Goal: Task Accomplishment & Management: Complete application form

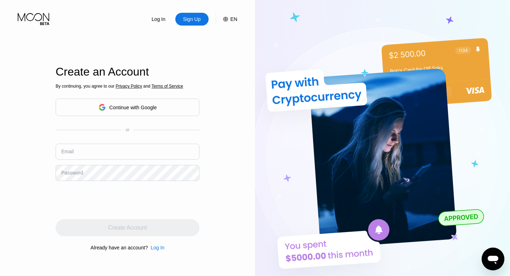
click at [85, 154] on input "text" at bounding box center [128, 152] width 144 height 16
click at [101, 152] on input "text" at bounding box center [128, 152] width 144 height 16
click at [214, 135] on div "Log In Sign Up EN Language English Save Create an Account By continuing, you ag…" at bounding box center [127, 151] width 255 height 303
click at [130, 151] on input "text" at bounding box center [128, 152] width 144 height 16
click at [94, 154] on input "text" at bounding box center [128, 152] width 144 height 16
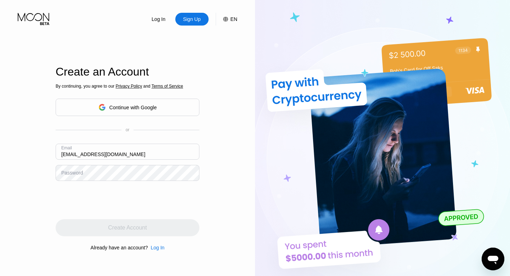
type input "[EMAIL_ADDRESS][DOMAIN_NAME]"
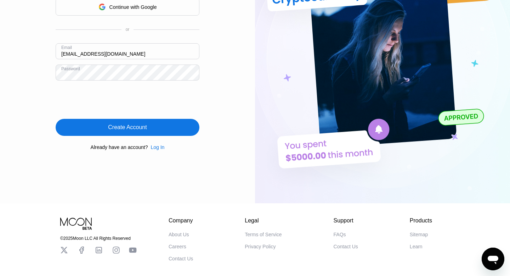
scroll to position [101, 0]
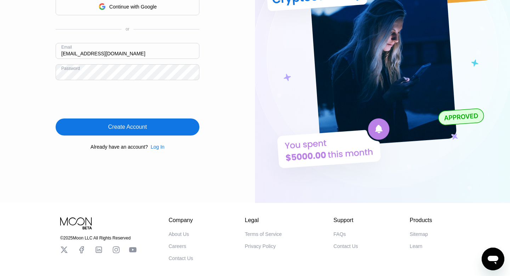
click at [122, 128] on div "Create Account" at bounding box center [127, 126] width 39 height 7
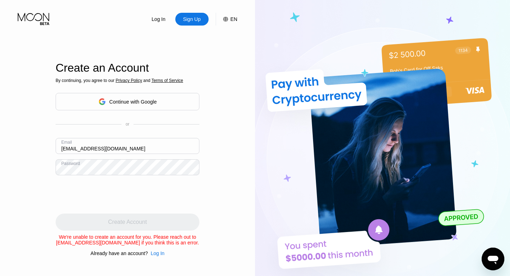
scroll to position [1, 0]
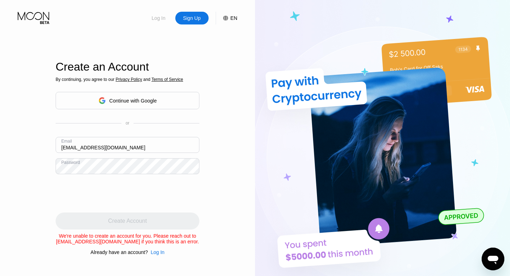
click at [157, 17] on div "Log In" at bounding box center [158, 18] width 15 height 7
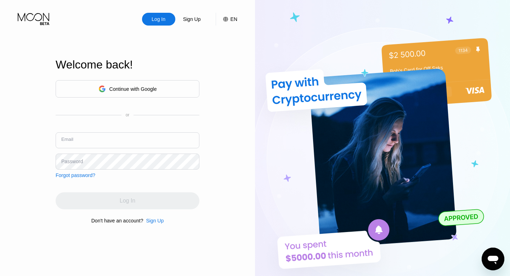
click at [104, 141] on input "text" at bounding box center [128, 140] width 144 height 16
type input "[EMAIL_ADDRESS][DOMAIN_NAME]"
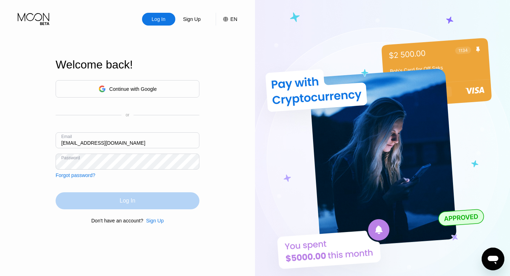
click at [119, 204] on div "Log In" at bounding box center [128, 200] width 144 height 17
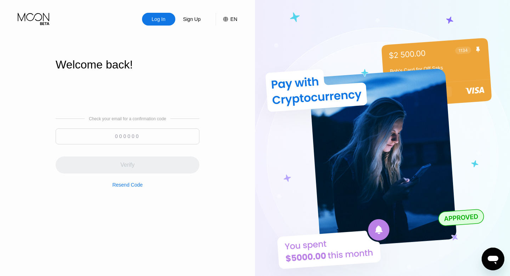
click at [161, 136] on input at bounding box center [128, 136] width 144 height 16
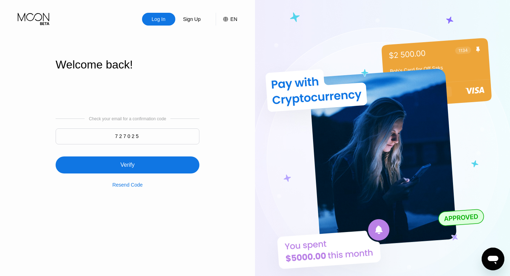
click at [153, 167] on div "Verify" at bounding box center [128, 164] width 144 height 17
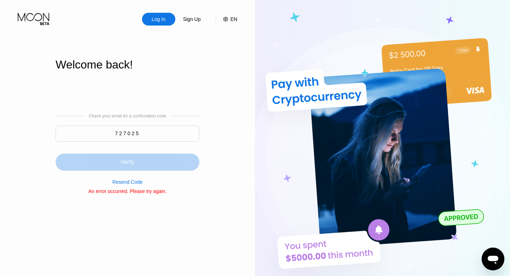
click at [139, 166] on div "Verify" at bounding box center [128, 161] width 144 height 17
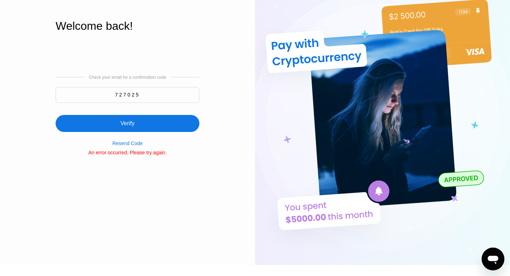
scroll to position [39, 0]
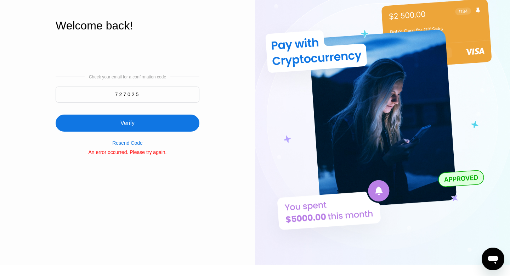
click at [129, 144] on div "Resend Code" at bounding box center [127, 143] width 30 height 6
click at [147, 94] on input "727025" at bounding box center [128, 94] width 144 height 16
type input "7"
type input "869288"
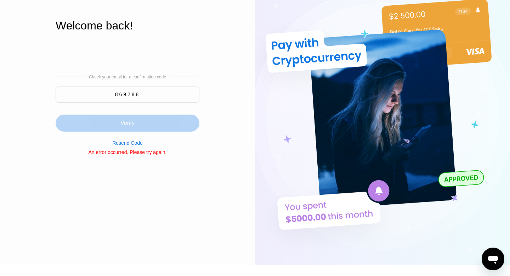
click at [145, 125] on div "Verify" at bounding box center [128, 122] width 144 height 17
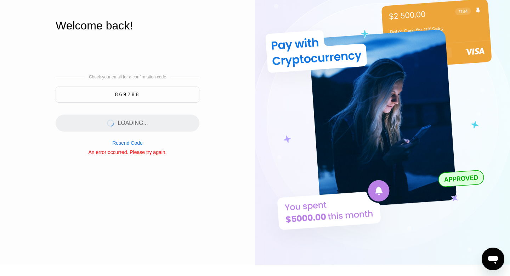
scroll to position [0, 0]
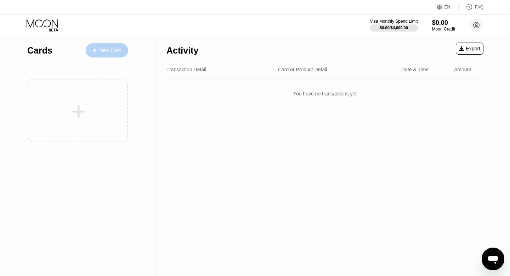
click at [102, 49] on div "New Card" at bounding box center [111, 50] width 22 height 6
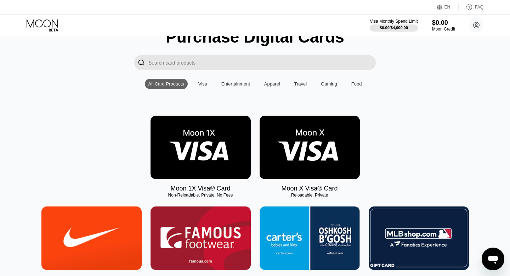
scroll to position [32, 0]
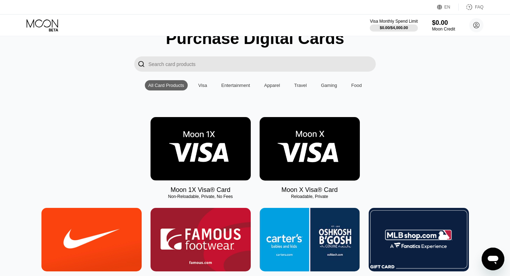
click at [201, 85] on div "Visa" at bounding box center [202, 85] width 9 height 5
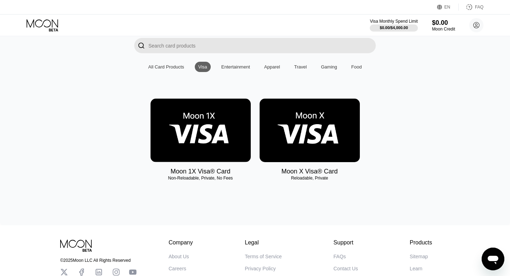
scroll to position [51, 0]
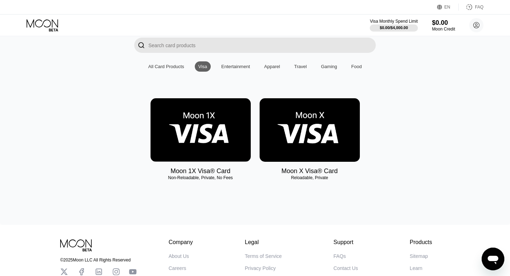
click at [241, 64] on div "Entertainment" at bounding box center [235, 66] width 29 height 5
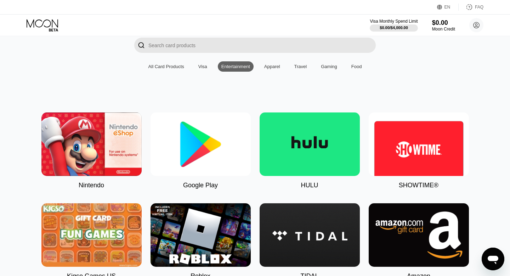
click at [302, 67] on div "Travel" at bounding box center [300, 66] width 13 height 5
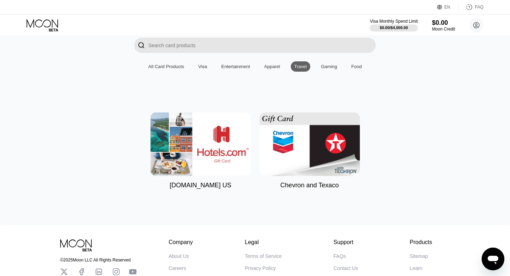
click at [328, 68] on div "Gaming" at bounding box center [329, 66] width 16 height 5
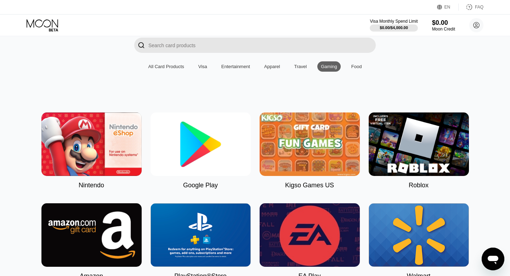
click at [354, 68] on div "Food" at bounding box center [356, 66] width 11 height 5
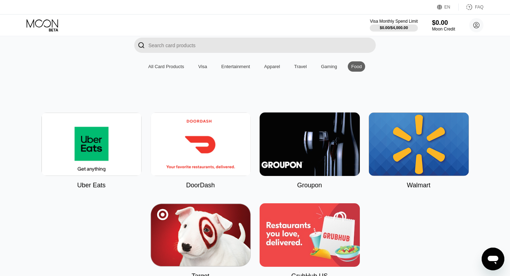
click at [204, 66] on div "Visa" at bounding box center [202, 66] width 9 height 5
